Goal: Obtain resource: Obtain resource

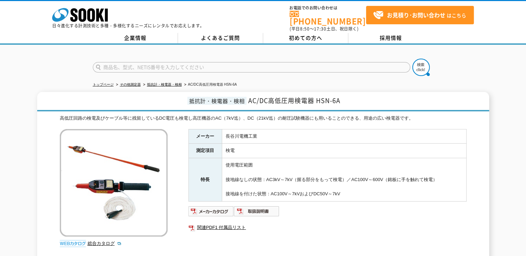
scroll to position [35, 0]
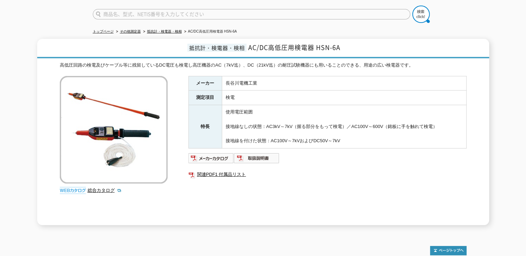
scroll to position [69, 0]
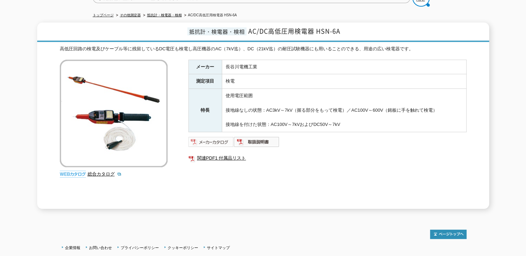
click at [225, 137] on img at bounding box center [211, 142] width 46 height 11
click at [266, 166] on div "メーカー 長谷川電機工業 測定項目 検電 特長 使用電圧範囲 接地線なしの状態：AC3kV～7kV（握る部分をもって検電）／AC100V～600V（銘板に手を…" at bounding box center [327, 134] width 278 height 149
